Goal: Task Accomplishment & Management: Manage account settings

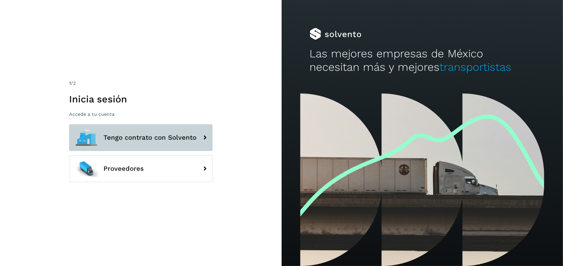
click at [146, 137] on span "Tengo contrato con Solvento" at bounding box center [149, 137] width 93 height 7
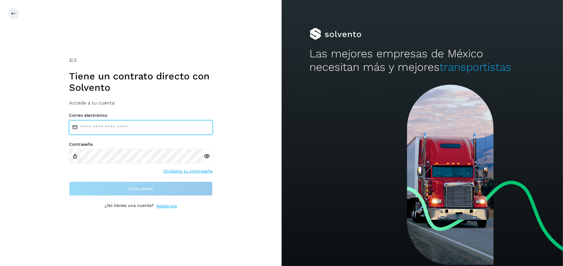
click at [105, 131] on input "email" at bounding box center [141, 128] width 144 height 14
type input "**********"
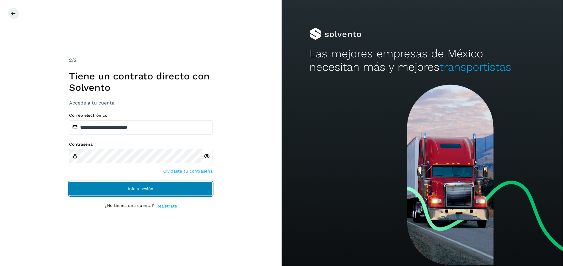
click at [133, 189] on span "Inicia sesión" at bounding box center [140, 189] width 25 height 4
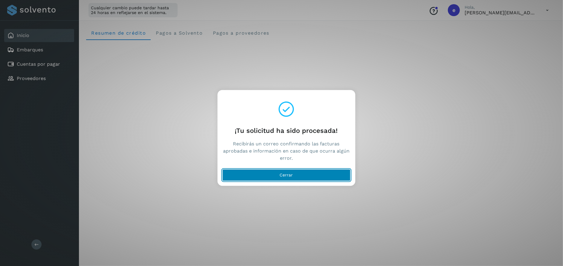
click at [287, 174] on span "Cerrar" at bounding box center [286, 175] width 13 height 4
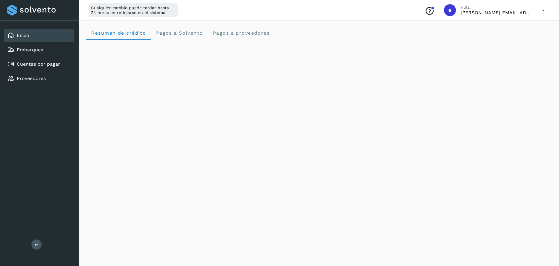
click at [542, 9] on icon at bounding box center [543, 10] width 12 height 12
click at [498, 39] on div "Cerrar sesión" at bounding box center [513, 38] width 71 height 11
